Goal: Transaction & Acquisition: Download file/media

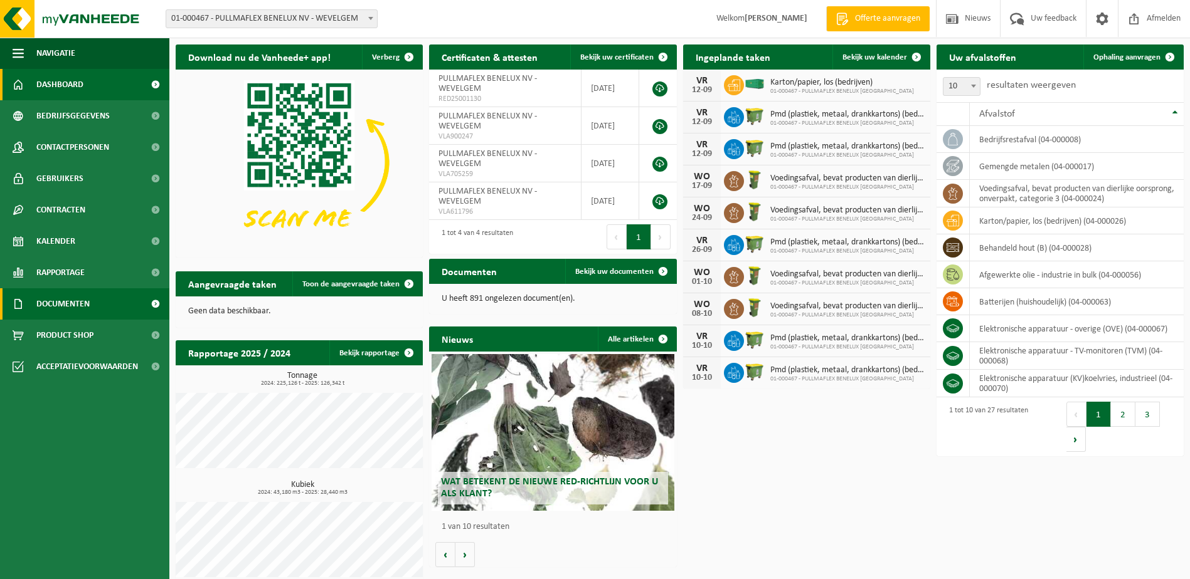
click at [79, 304] on span "Documenten" at bounding box center [62, 303] width 53 height 31
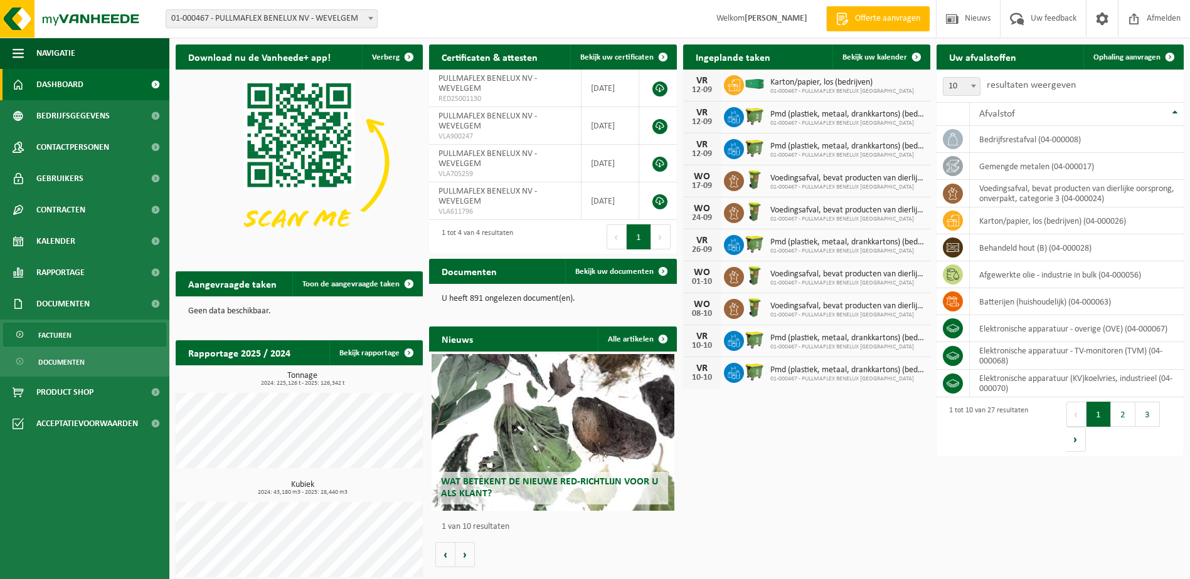
click at [60, 333] on span "Facturen" at bounding box center [54, 336] width 33 height 24
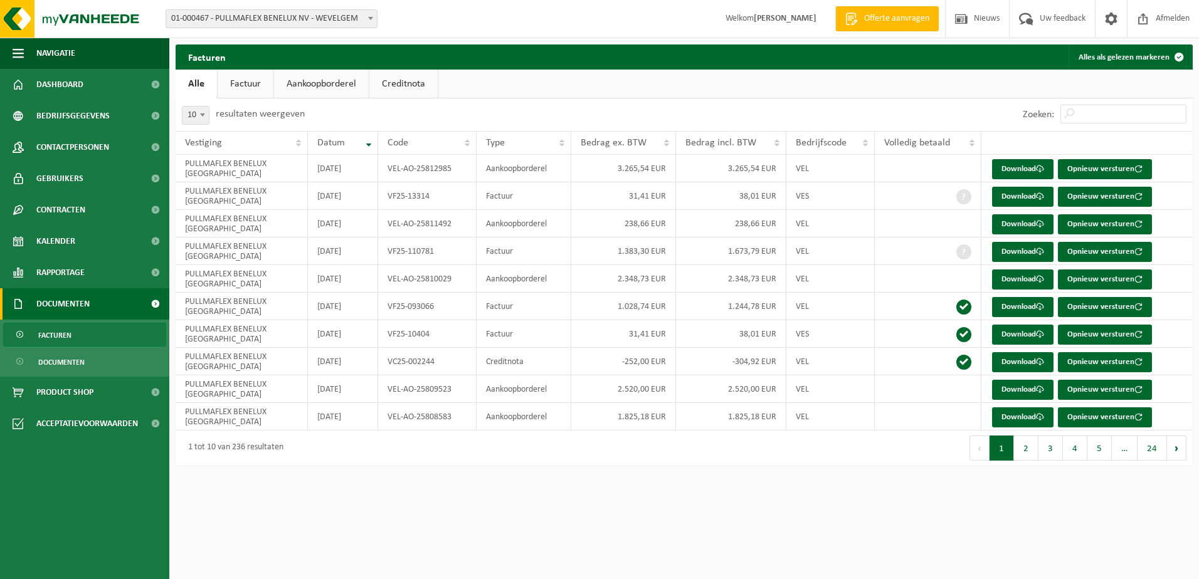
click at [248, 86] on link "Factuur" at bounding box center [246, 84] width 56 height 29
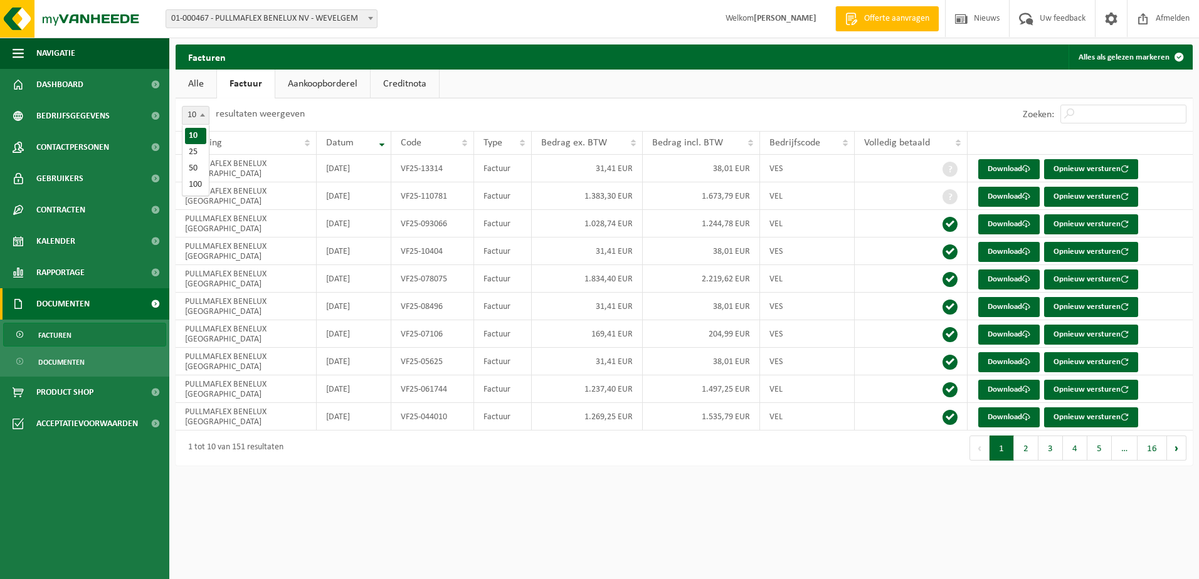
click at [205, 116] on b at bounding box center [202, 115] width 5 height 3
select select "100"
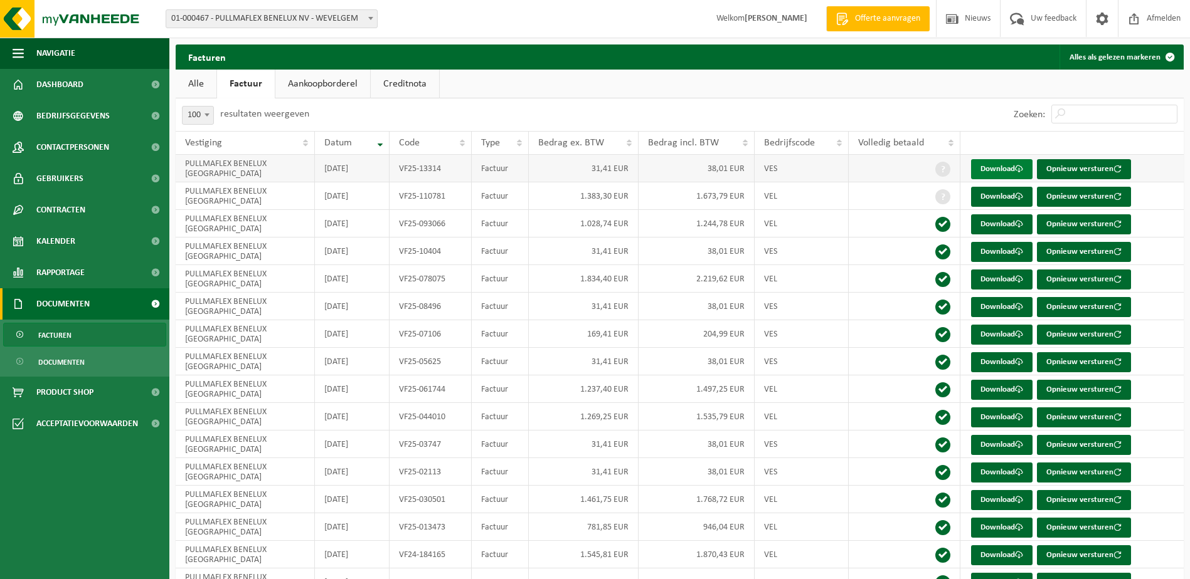
click at [1004, 167] on link "Download" at bounding box center [1001, 169] width 61 height 20
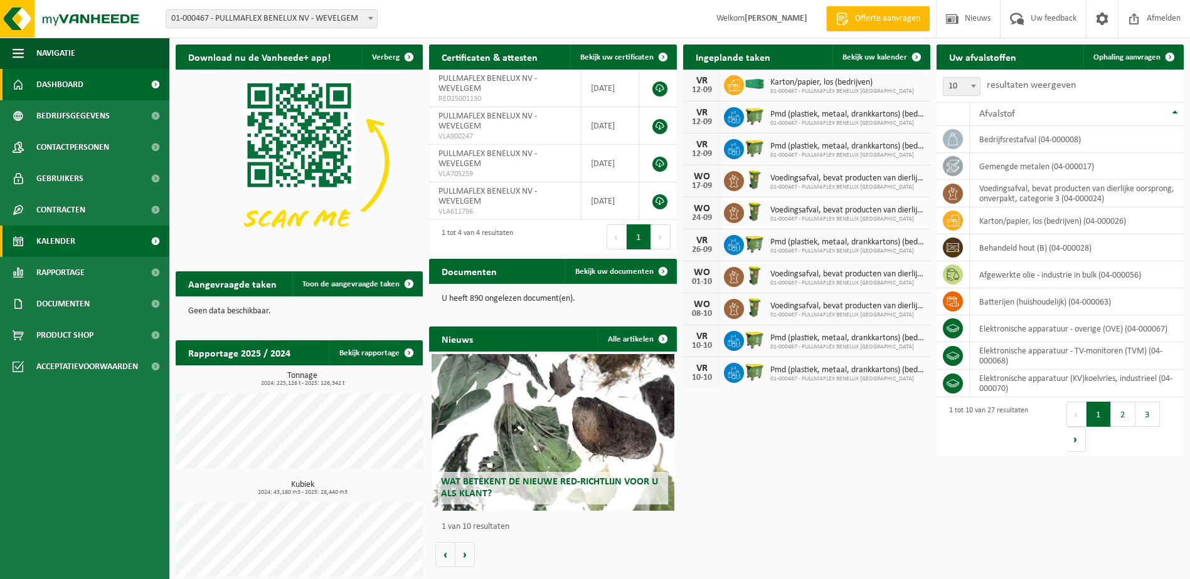
click at [63, 239] on span "Kalender" at bounding box center [55, 241] width 39 height 31
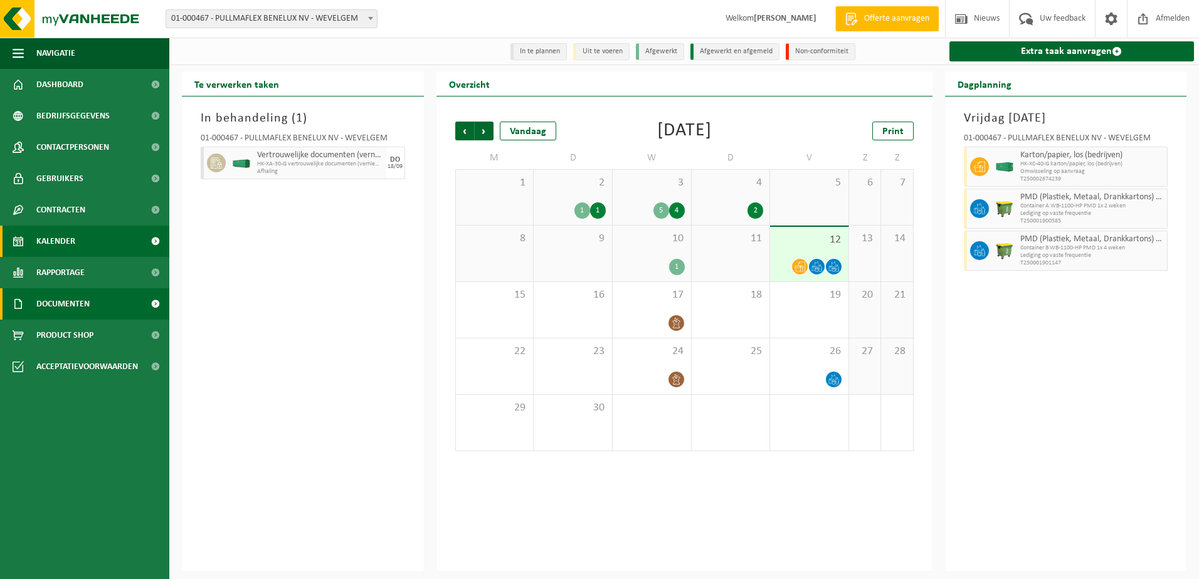
click at [61, 314] on span "Documenten" at bounding box center [62, 303] width 53 height 31
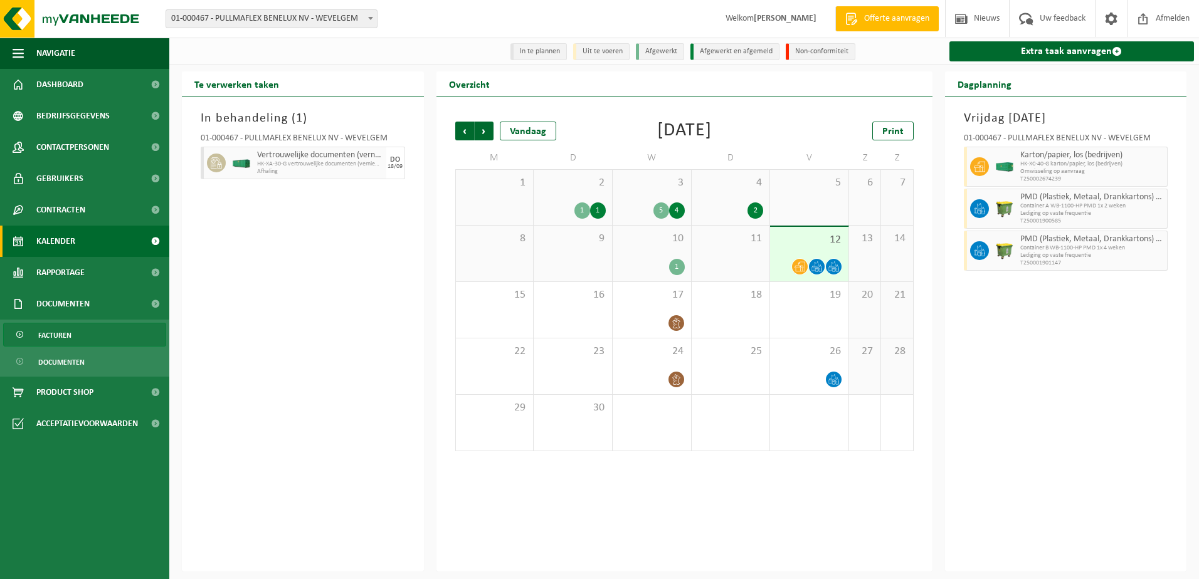
click at [67, 337] on span "Facturen" at bounding box center [54, 336] width 33 height 24
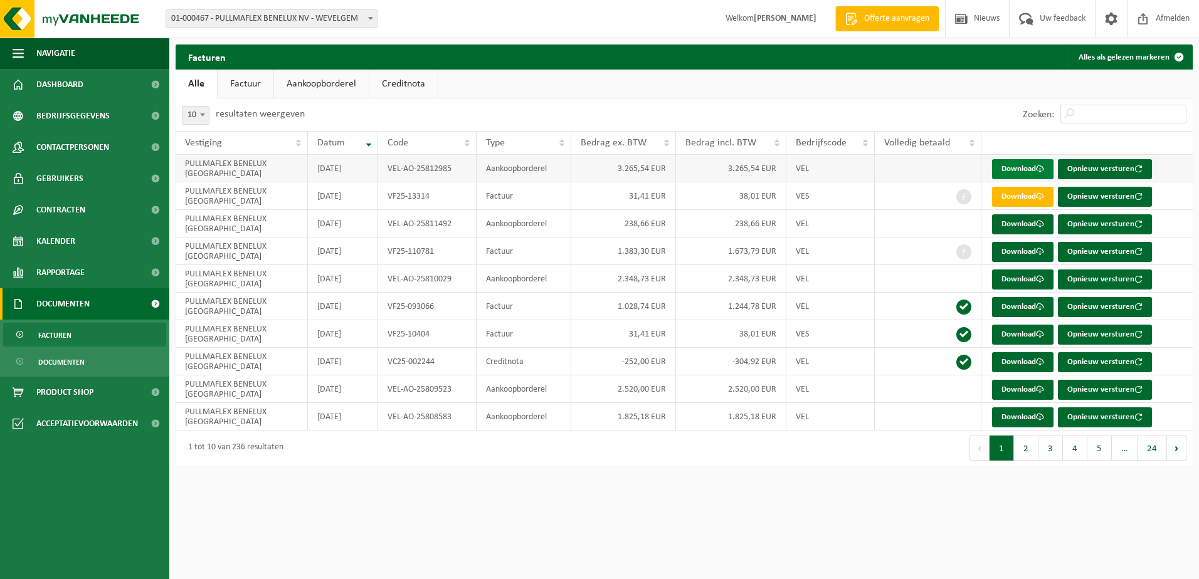
click at [1024, 167] on link "Download" at bounding box center [1022, 169] width 61 height 20
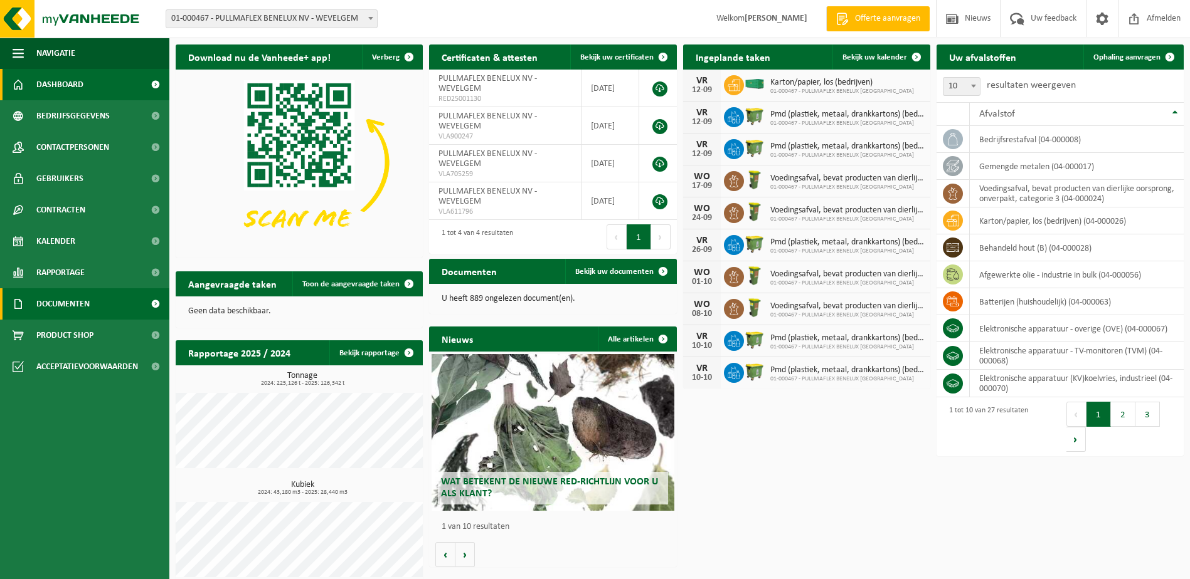
click at [50, 303] on span "Documenten" at bounding box center [62, 303] width 53 height 31
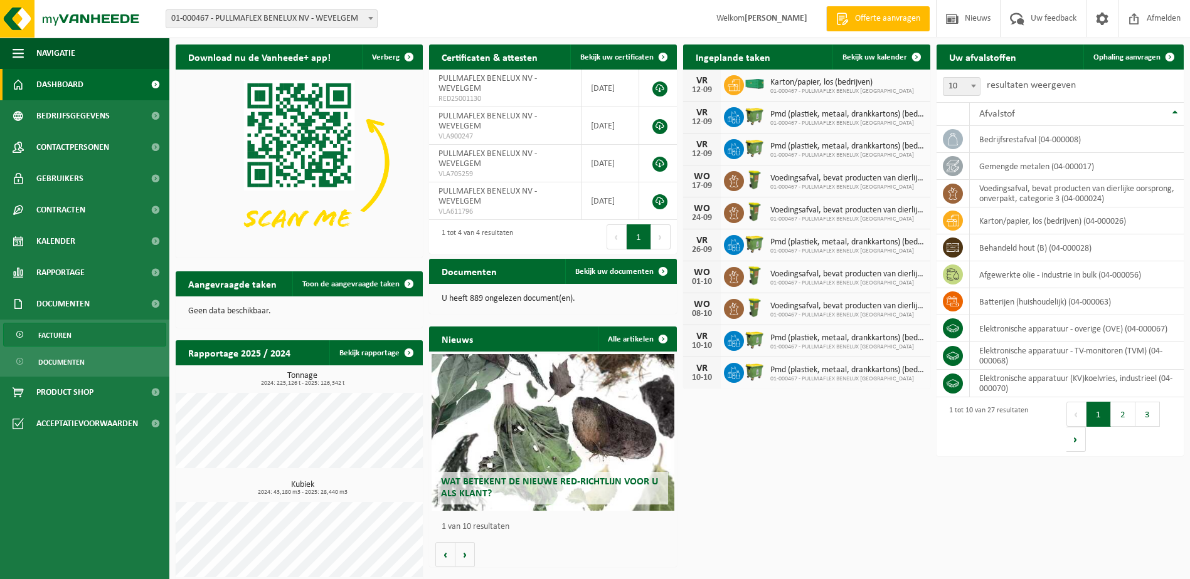
click at [60, 336] on span "Facturen" at bounding box center [54, 336] width 33 height 24
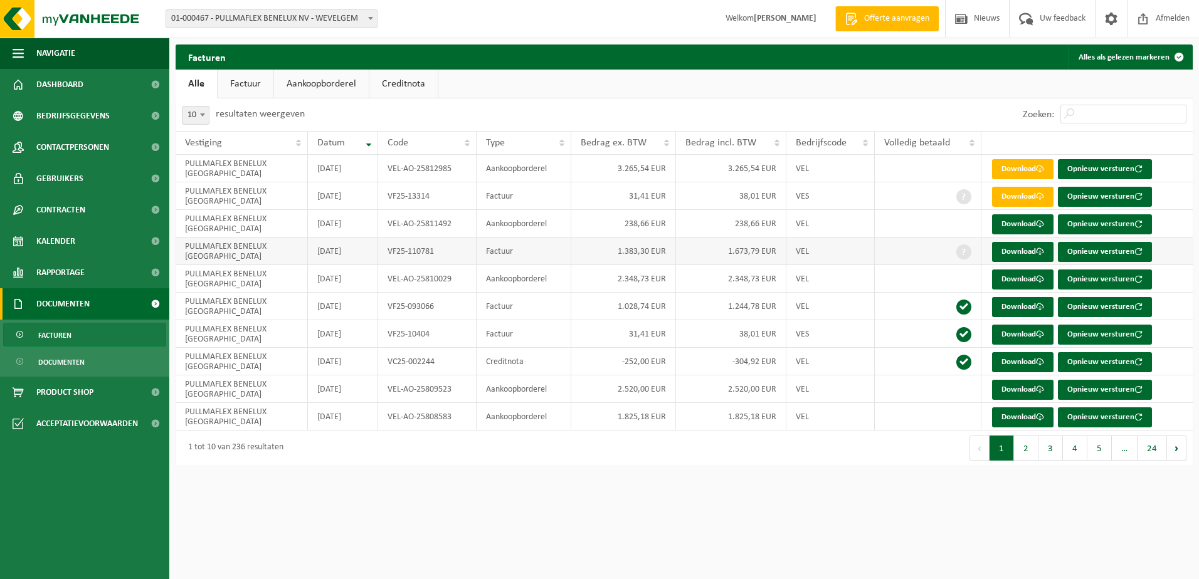
click at [642, 249] on td "1.383,30 EUR" at bounding box center [623, 252] width 105 height 28
click at [1030, 250] on link "Download" at bounding box center [1022, 252] width 61 height 20
click at [1025, 440] on button "2" at bounding box center [1026, 448] width 24 height 25
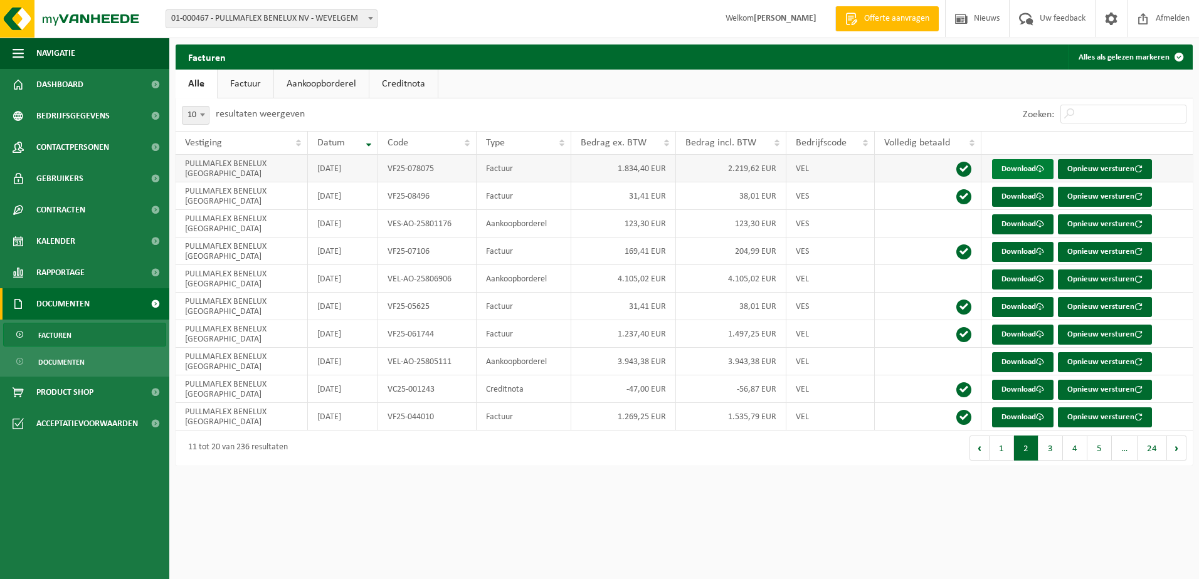
click at [1030, 171] on link "Download" at bounding box center [1022, 169] width 61 height 20
click at [1029, 174] on link "Download" at bounding box center [1022, 169] width 61 height 20
click at [1024, 276] on link "Download" at bounding box center [1022, 280] width 61 height 20
